Goal: Task Accomplishment & Management: Manage account settings

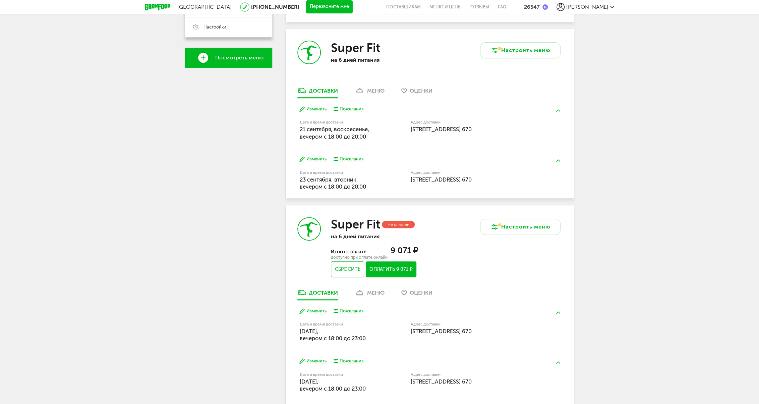
scroll to position [206, 0]
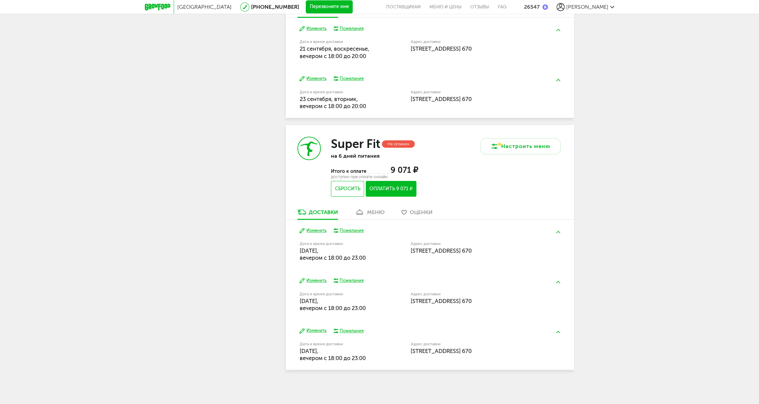
click at [373, 210] on div "меню" at bounding box center [375, 212] width 17 height 6
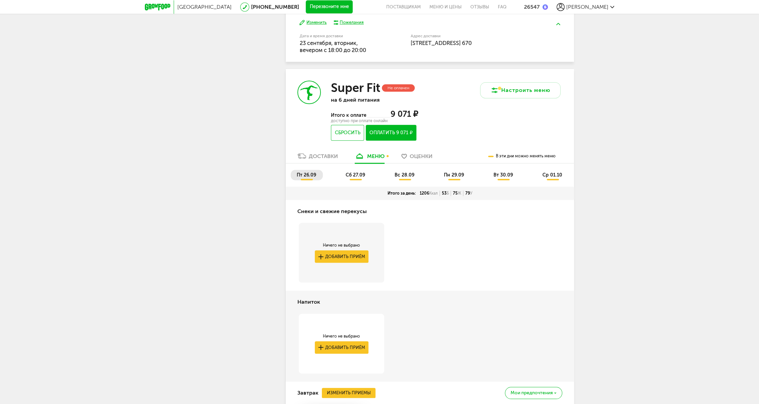
scroll to position [323, 0]
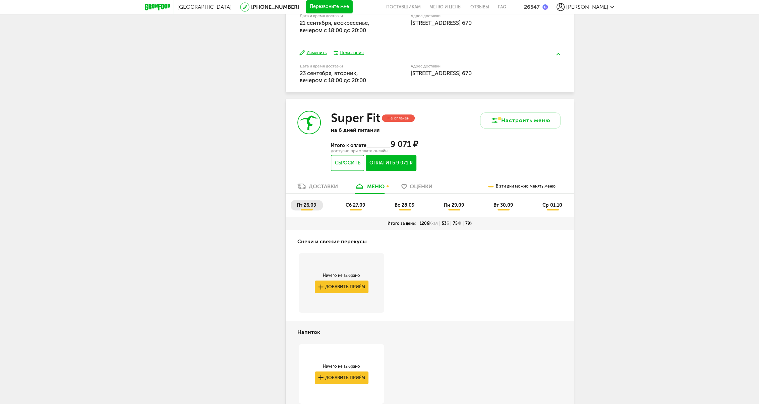
click at [310, 205] on span "пт 26.09" at bounding box center [306, 205] width 19 height 6
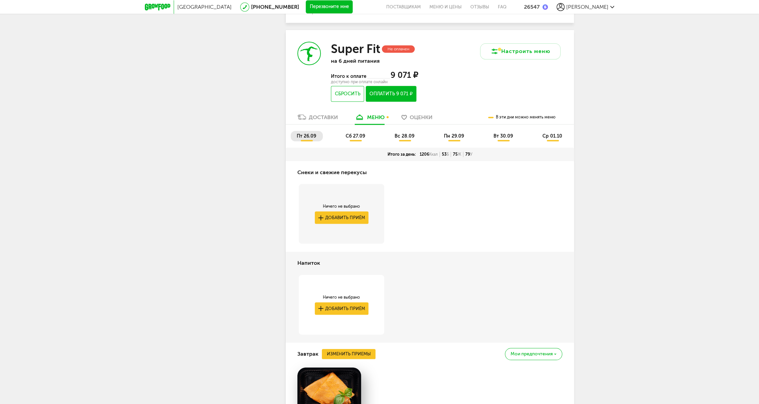
scroll to position [384, 0]
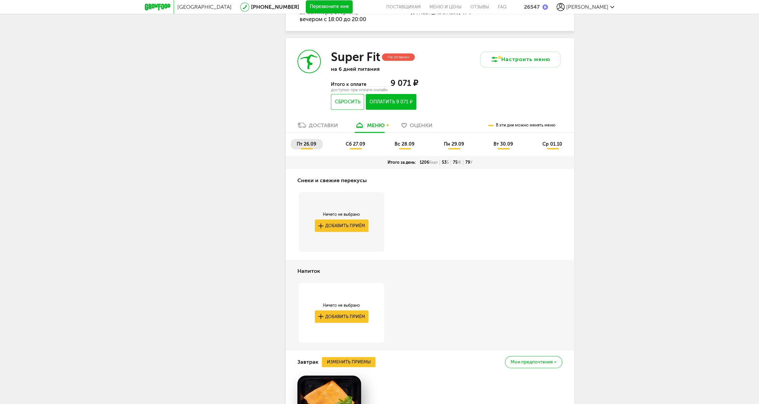
click at [357, 149] on li "сб 27.09" at bounding box center [356, 144] width 32 height 10
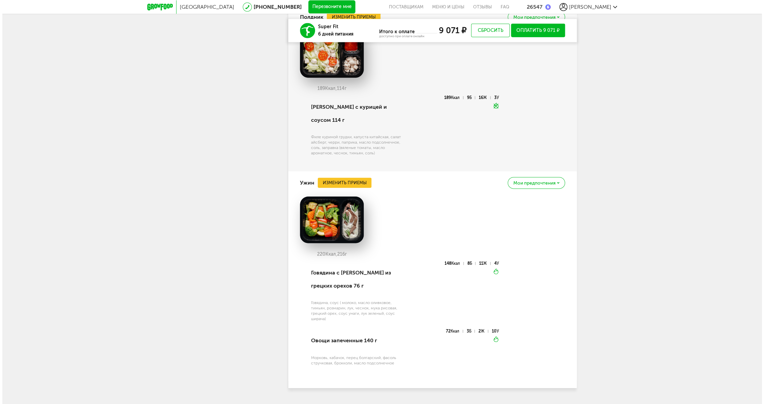
scroll to position [1275, 0]
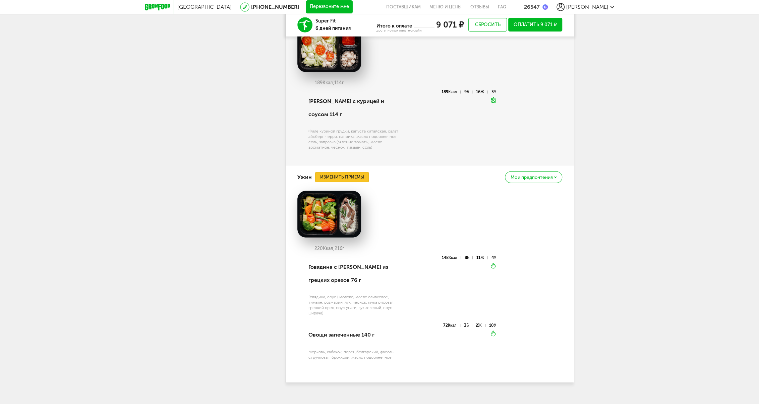
click at [345, 172] on button "Изменить приемы" at bounding box center [342, 177] width 54 height 10
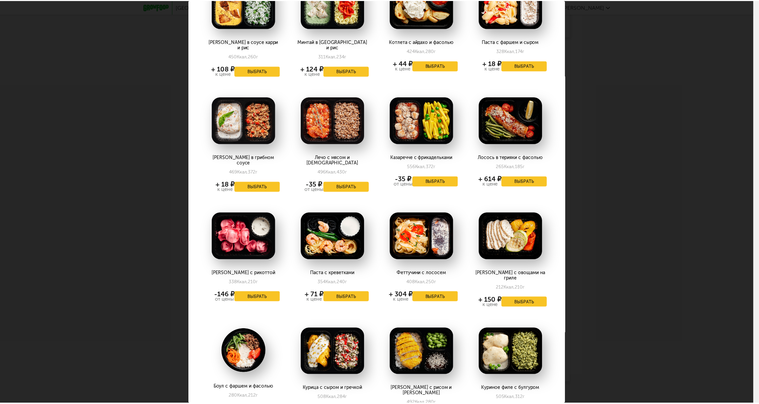
scroll to position [183, 0]
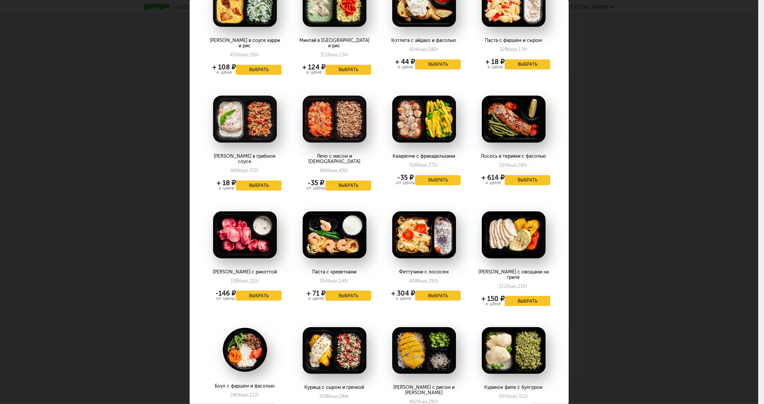
click at [355, 290] on button "Выбрать" at bounding box center [348, 295] width 46 height 10
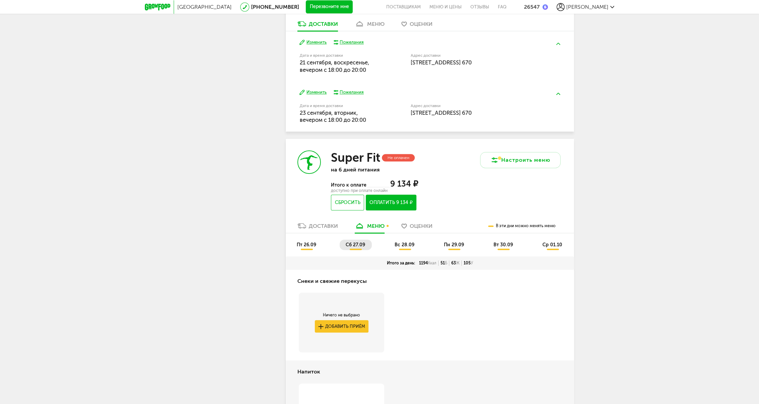
scroll to position [269, 0]
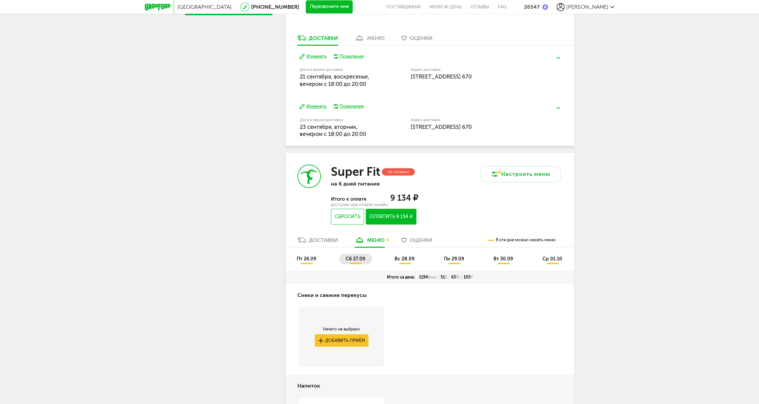
click at [406, 260] on span "вс 28.09" at bounding box center [405, 259] width 20 height 6
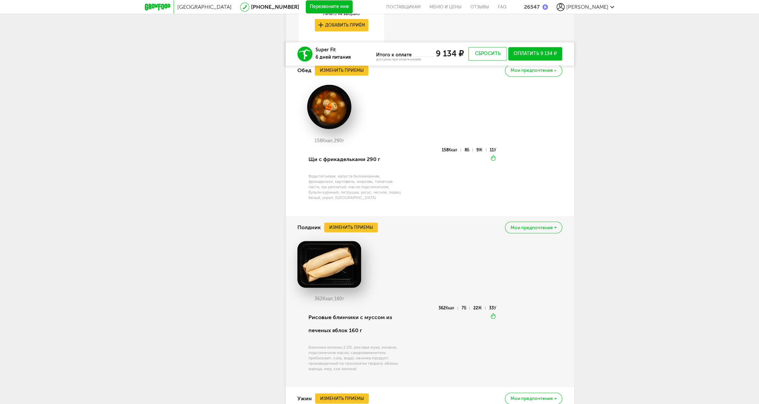
scroll to position [909, 0]
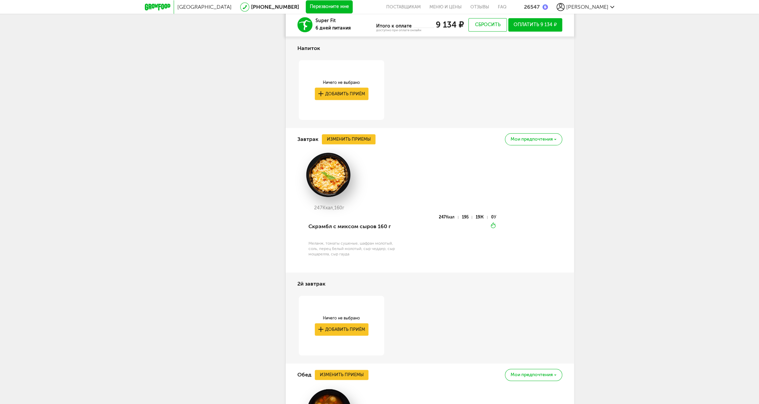
scroll to position [393, 0]
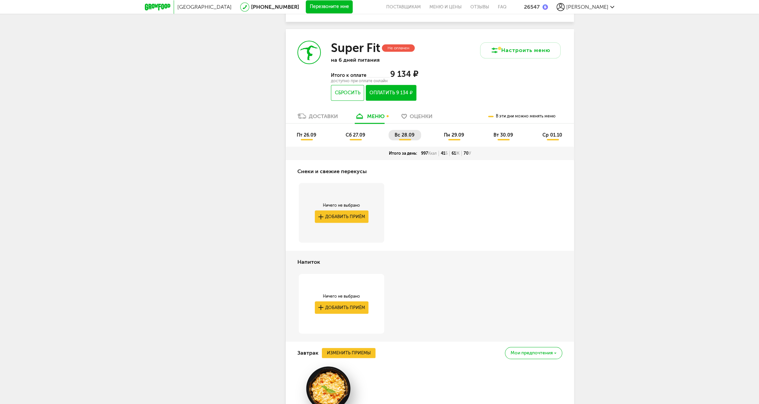
click at [357, 136] on span "сб 27.09" at bounding box center [355, 135] width 19 height 6
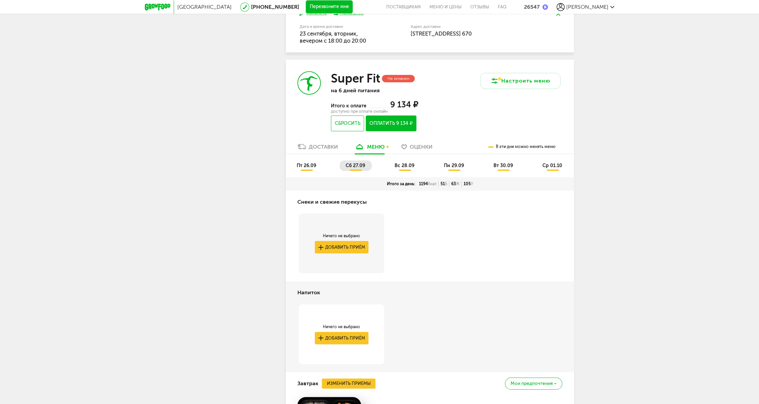
click at [396, 167] on span "вс 28.09" at bounding box center [405, 166] width 20 height 6
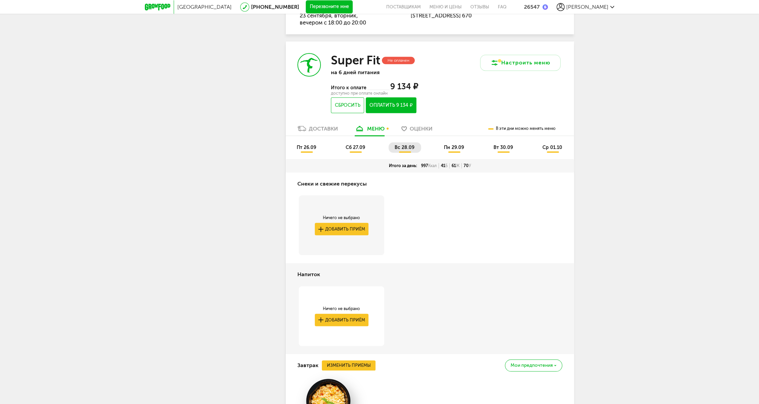
scroll to position [454, 0]
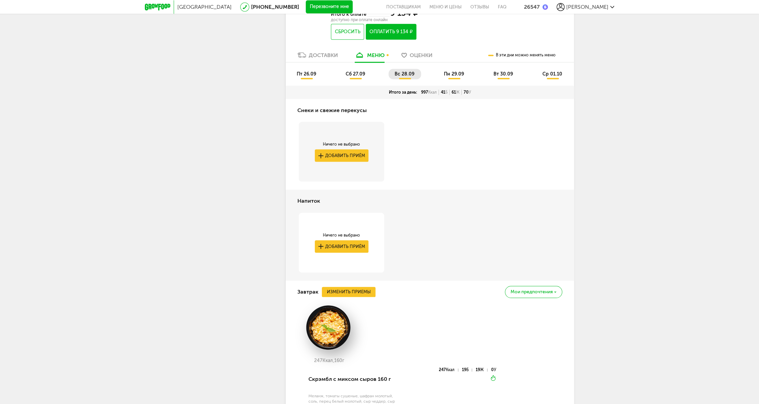
click at [453, 74] on span "пн 29.09" at bounding box center [454, 74] width 20 height 6
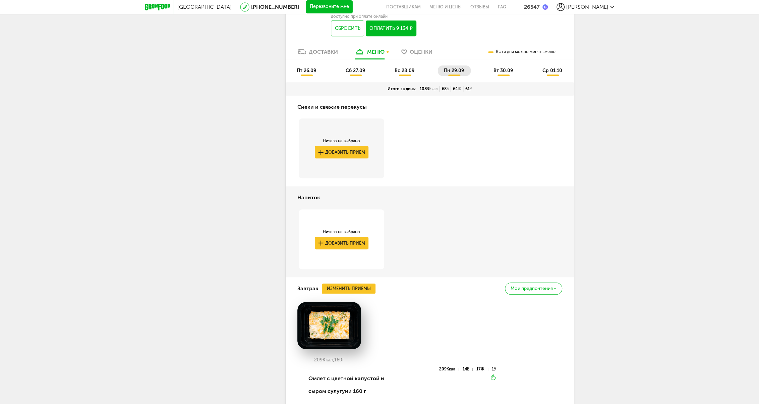
scroll to position [393, 0]
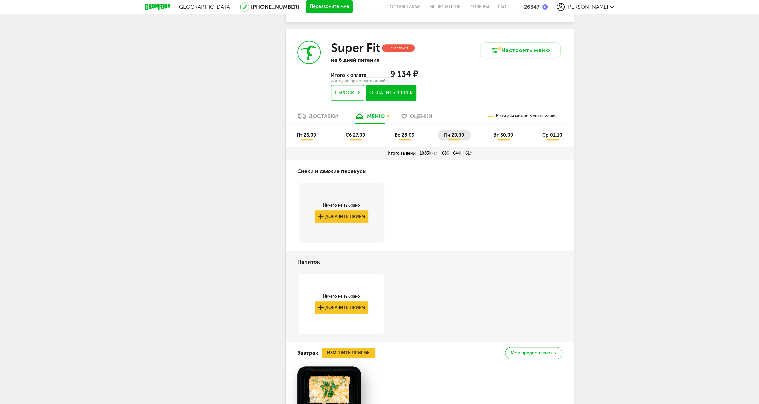
click at [493, 137] on li "вт 30.09" at bounding box center [504, 135] width 32 height 10
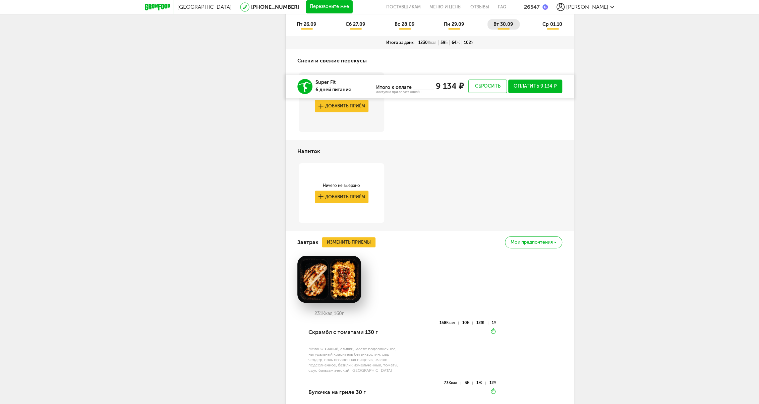
scroll to position [332, 0]
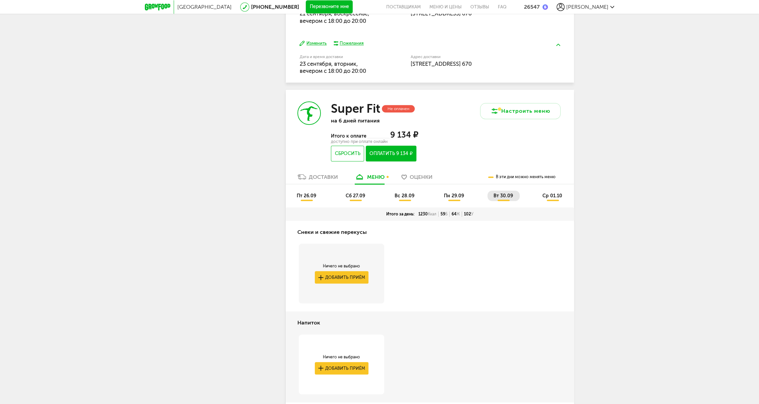
click at [547, 194] on span "ср 01.10" at bounding box center [553, 196] width 20 height 6
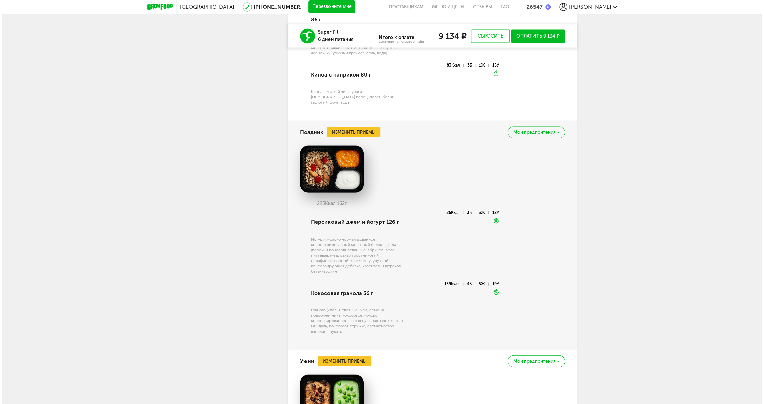
scroll to position [1094, 0]
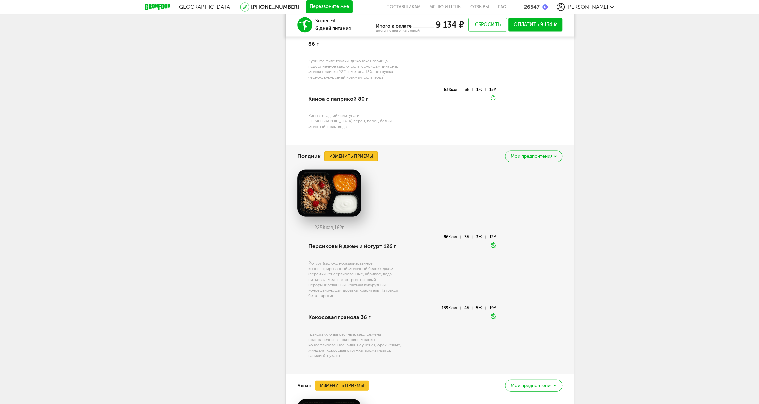
click at [350, 151] on button "Изменить приемы" at bounding box center [351, 156] width 54 height 10
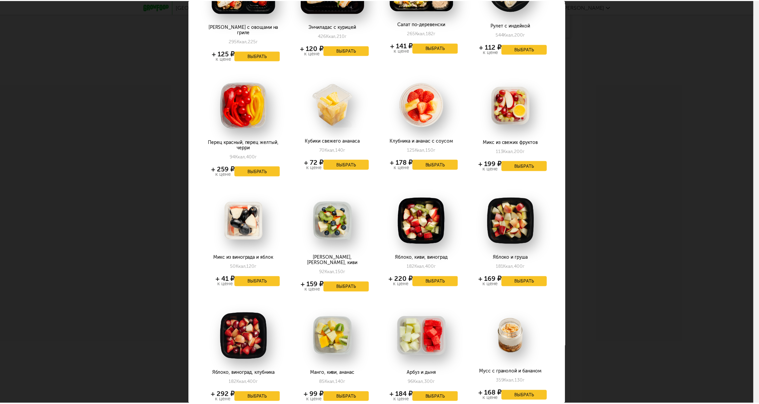
scroll to position [427, 0]
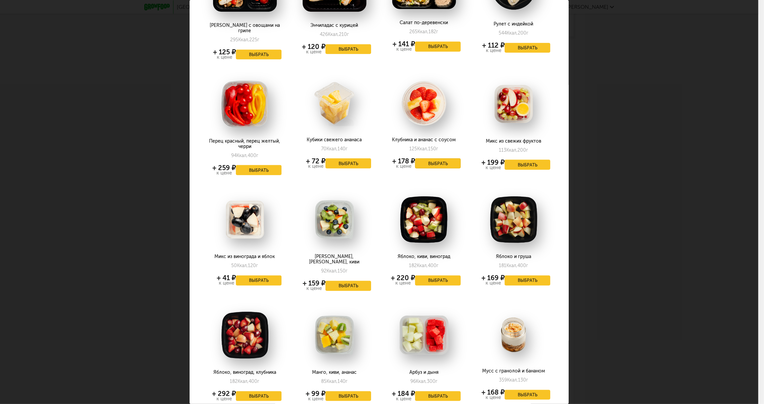
click at [440, 158] on button "Выбрать" at bounding box center [438, 163] width 46 height 10
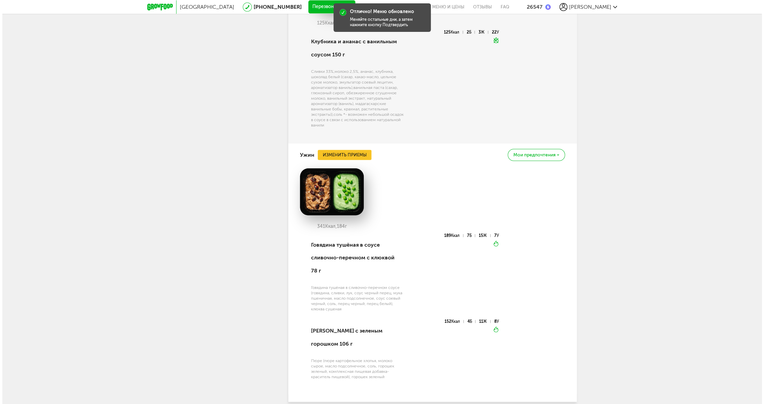
scroll to position [1298, 0]
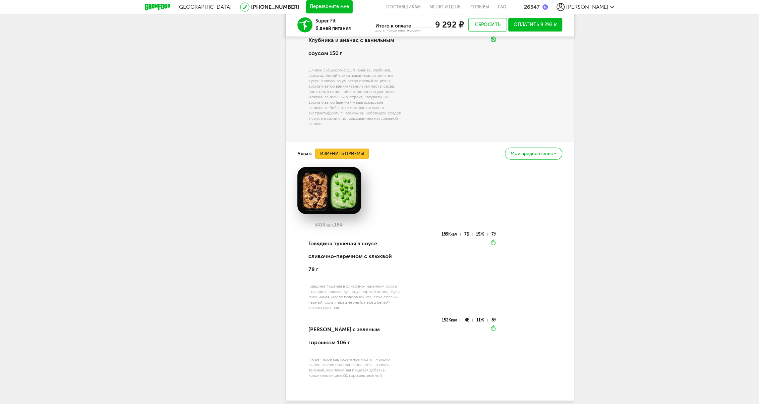
click at [346, 149] on button "Изменить приемы" at bounding box center [342, 154] width 54 height 10
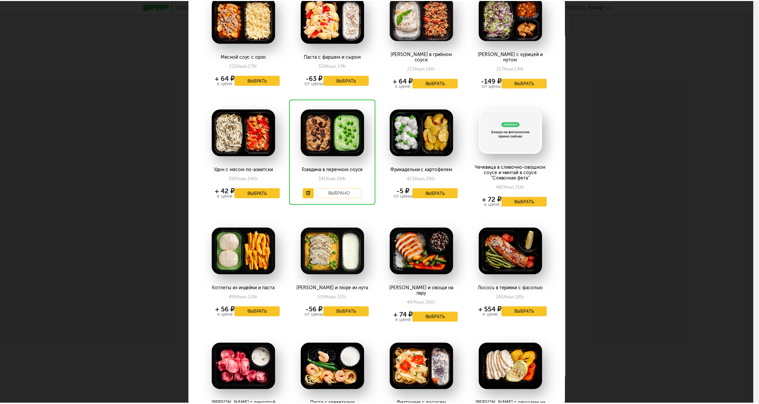
scroll to position [29, 0]
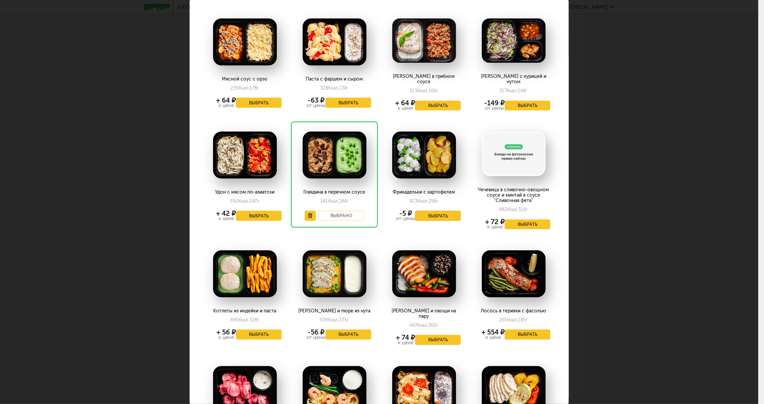
click at [421, 211] on button "Выбрать" at bounding box center [438, 216] width 46 height 10
